Goal: Task Accomplishment & Management: Use online tool/utility

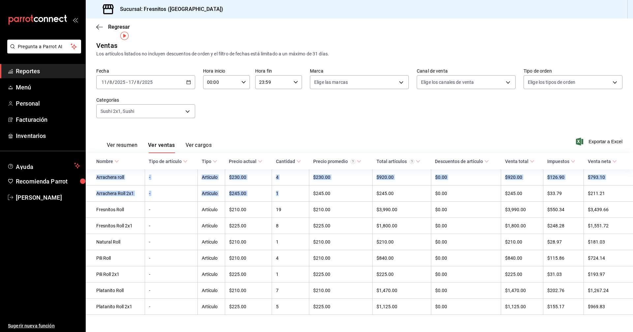
scroll to position [10, 0]
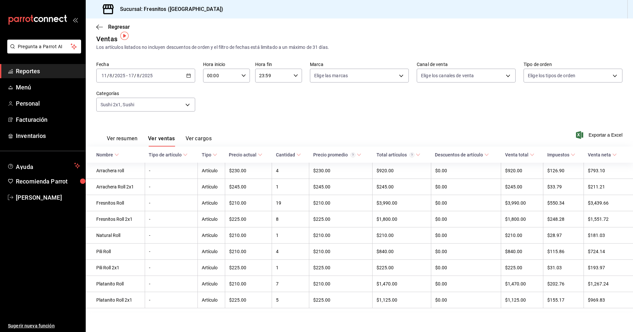
click at [253, 110] on div "Fecha [DATE] [DATE] - [DATE] [DATE] Hora inicio 00:00 Hora inicio Hora fin 23:5…" at bounding box center [359, 90] width 526 height 58
click at [41, 72] on span "Reportes" at bounding box center [48, 71] width 64 height 9
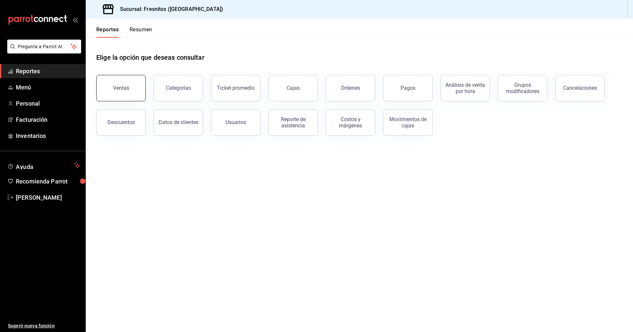
click at [129, 96] on button "Ventas" at bounding box center [120, 88] width 49 height 26
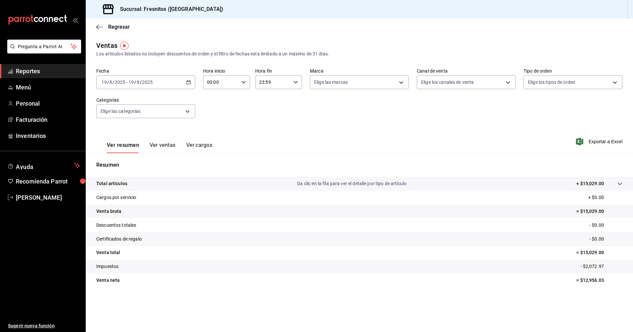
click at [189, 82] on icon "button" at bounding box center [188, 82] width 5 height 5
click at [134, 160] on span "Rango de fechas" at bounding box center [127, 161] width 51 height 7
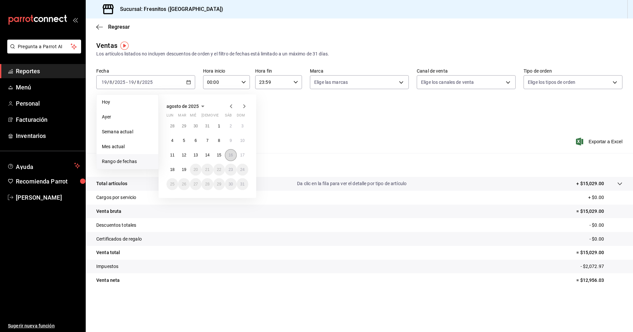
click at [232, 155] on abbr "16" at bounding box center [231, 155] width 4 height 5
click at [170, 168] on button "18" at bounding box center [173, 170] width 12 height 12
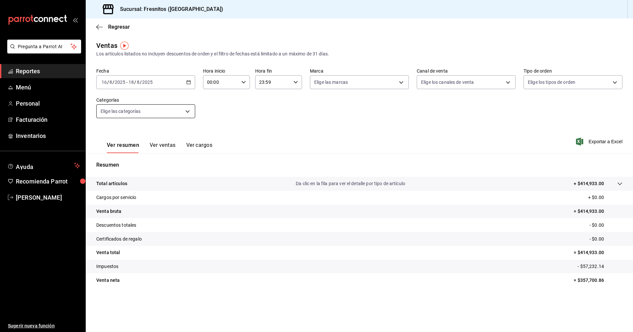
click at [188, 110] on body "Pregunta a Parrot AI Reportes Menú Personal Facturación Inventarios Ayuda Recom…" at bounding box center [316, 166] width 633 height 332
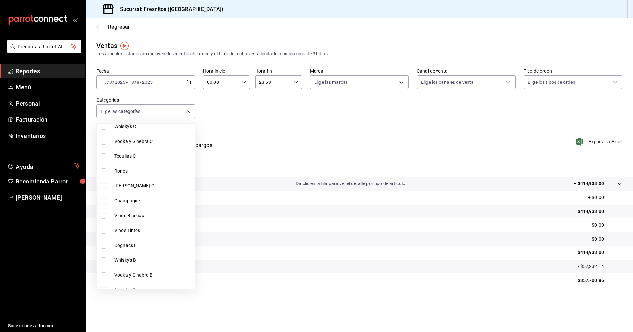
scroll to position [297, 0]
click at [102, 228] on input "checkbox" at bounding box center [104, 229] width 6 height 6
checkbox input "true"
type input "9a0c1027-4823-49ab-bfaf-f9092bfae88d"
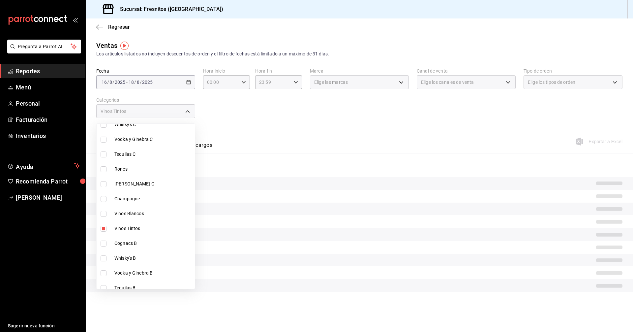
click at [294, 107] on div at bounding box center [316, 166] width 633 height 332
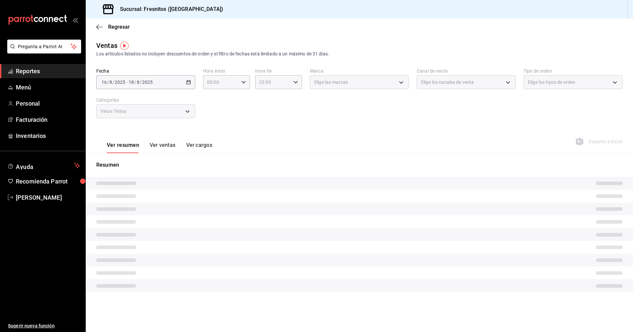
click at [160, 146] on button "Ver ventas" at bounding box center [163, 147] width 26 height 11
